Goal: Information Seeking & Learning: Learn about a topic

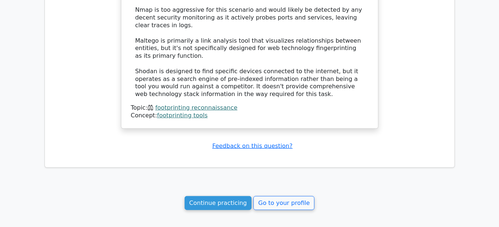
scroll to position [772, 0]
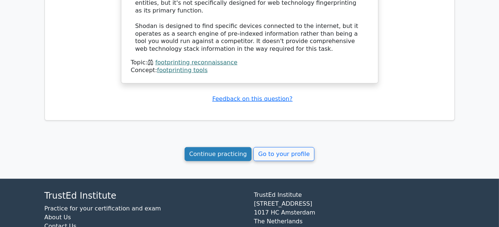
click at [224, 147] on link "Continue practicing" at bounding box center [218, 154] width 67 height 14
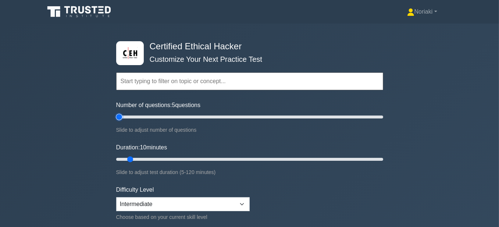
drag, startPoint x: 128, startPoint y: 117, endPoint x: 114, endPoint y: 117, distance: 14.0
type input "5"
click at [116, 116] on input "Number of questions: 5 questions" at bounding box center [249, 116] width 267 height 9
drag, startPoint x: 130, startPoint y: 157, endPoint x: 173, endPoint y: 158, distance: 43.0
type input "30"
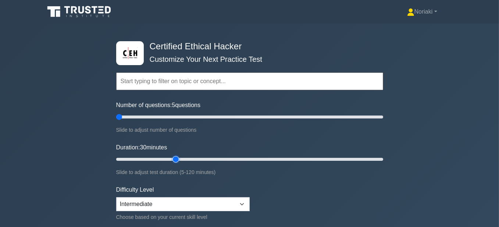
click at [173, 158] on input "Duration: 30 minutes" at bounding box center [249, 159] width 267 height 9
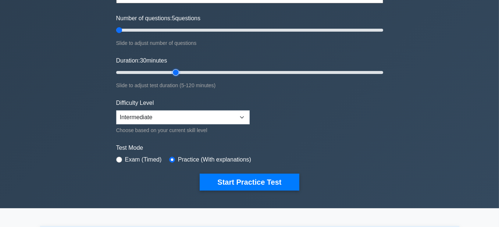
scroll to position [110, 0]
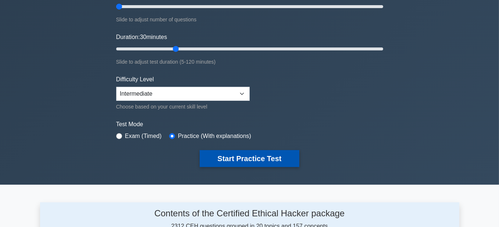
click at [236, 155] on button "Start Practice Test" at bounding box center [249, 158] width 99 height 17
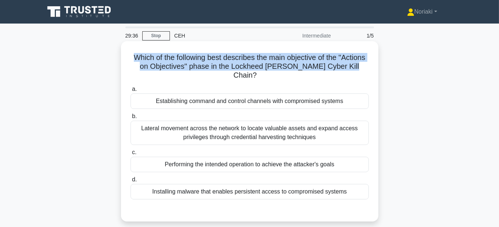
drag, startPoint x: 370, startPoint y: 65, endPoint x: 134, endPoint y: 56, distance: 236.2
click at [134, 56] on div "Which of the following best describes the main objective of the "Actions on Obj…" at bounding box center [249, 131] width 251 height 174
copy h5 "Which of the following best describes the main objective of the "Actions on Obj…"
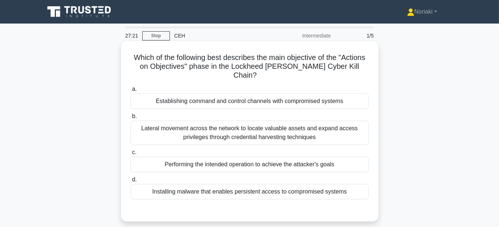
click at [318, 166] on div "Performing the intended operation to achieve the attacker's goals" at bounding box center [249, 164] width 238 height 15
click at [130, 155] on input "c. Performing the intended operation to achieve the attacker's goals" at bounding box center [130, 152] width 0 height 5
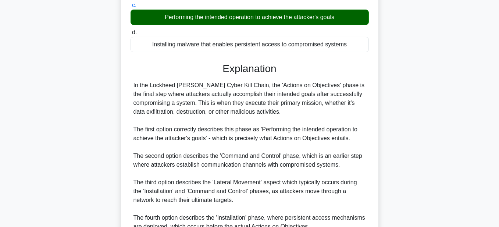
scroll to position [217, 0]
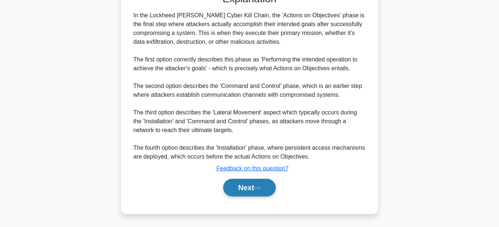
click at [234, 189] on button "Next" at bounding box center [249, 188] width 53 height 18
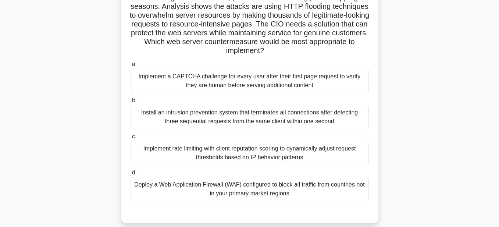
scroll to position [74, 0]
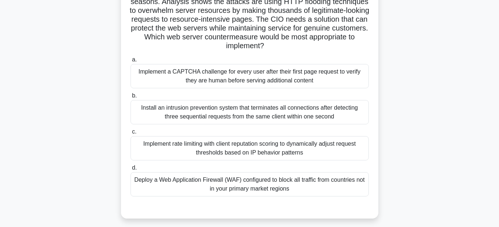
click at [265, 78] on div "Implement a CAPTCHA challenge for every user after their first page request to …" at bounding box center [249, 76] width 238 height 24
click at [130, 62] on input "a. Implement a CAPTCHA challenge for every user after their first page request …" at bounding box center [130, 59] width 0 height 5
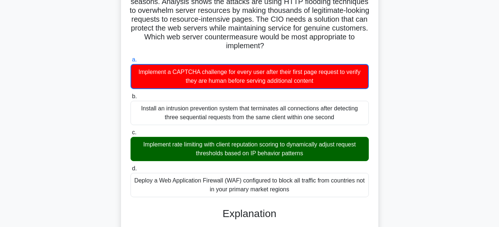
drag, startPoint x: 321, startPoint y: 81, endPoint x: 134, endPoint y: 74, distance: 186.8
click at [134, 74] on div "Implement a CAPTCHA challenge for every user after their first page request to …" at bounding box center [249, 76] width 238 height 25
copy div "Implement a CAPTCHA challenge for every user after their first page request to …"
drag, startPoint x: 317, startPoint y: 154, endPoint x: 132, endPoint y: 142, distance: 185.3
click at [132, 142] on div "Implement rate limiting with client reputation scoring to dynamically adjust re…" at bounding box center [249, 149] width 238 height 24
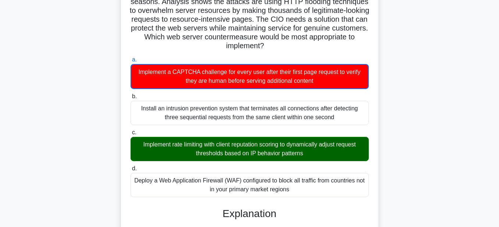
copy div "Implement rate limiting with client reputation scoring to dynamically adjust re…"
drag, startPoint x: 326, startPoint y: 83, endPoint x: 129, endPoint y: 72, distance: 197.7
click at [129, 72] on div "a. Implement a CAPTCHA challenge for every user after their first page request …" at bounding box center [249, 72] width 247 height 34
copy div "Implement a CAPTCHA challenge for every user after their first page request to …"
drag, startPoint x: 310, startPoint y: 153, endPoint x: 134, endPoint y: 143, distance: 176.4
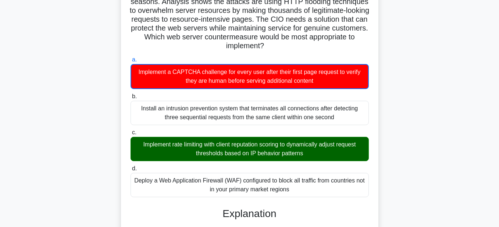
click at [134, 143] on div "Implement rate limiting with client reputation scoring to dynamically adjust re…" at bounding box center [249, 149] width 238 height 24
copy div "Implement rate limiting with client reputation scoring to dynamically adjust re…"
